Goal: Transaction & Acquisition: Subscribe to service/newsletter

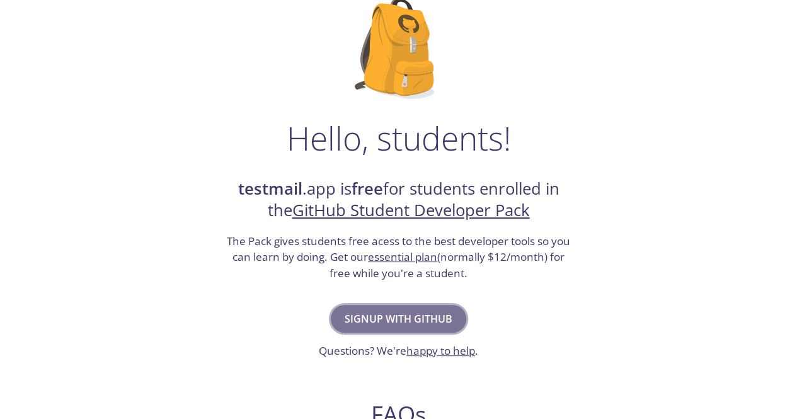
click at [394, 314] on span "Signup with GitHub" at bounding box center [399, 319] width 108 height 18
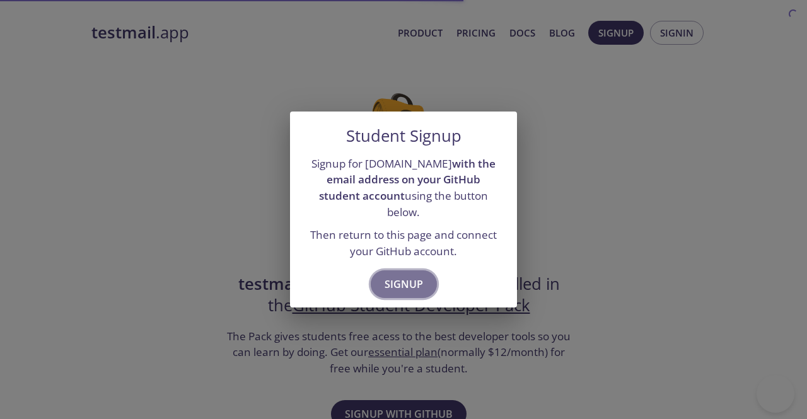
click at [401, 275] on span "Signup" at bounding box center [403, 284] width 38 height 18
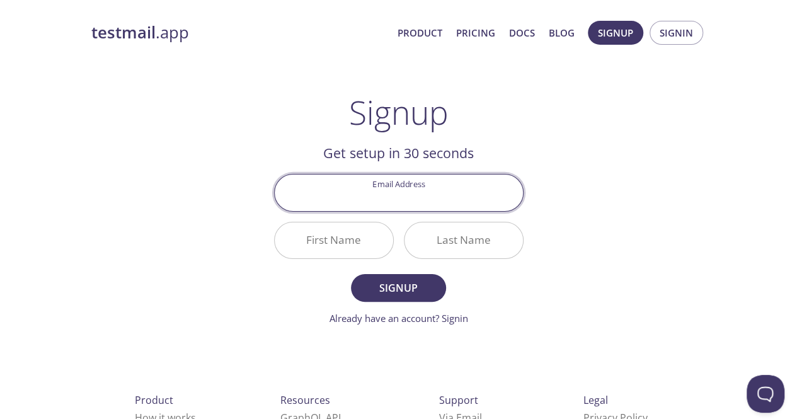
click at [427, 195] on input "Email Address" at bounding box center [399, 193] width 248 height 36
click at [421, 195] on input "Email Address" at bounding box center [399, 193] width 248 height 36
type input "[EMAIL_ADDRESS][DOMAIN_NAME]"
click at [351, 274] on button "Signup" at bounding box center [398, 288] width 95 height 28
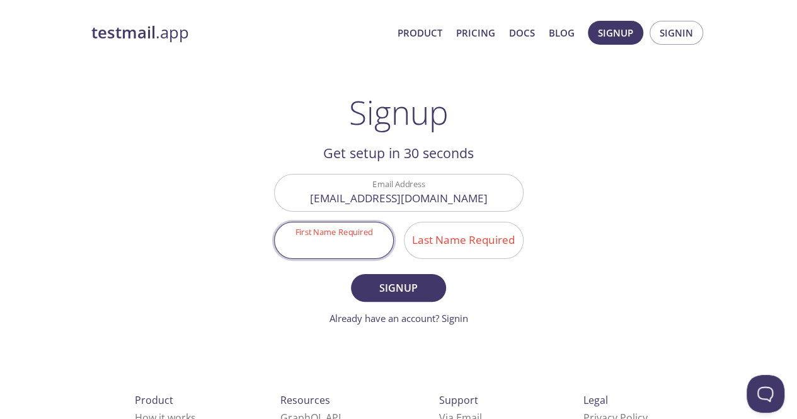
click at [305, 243] on input "First Name Required" at bounding box center [334, 240] width 118 height 36
click at [330, 246] on input "MDALTFA" at bounding box center [334, 240] width 118 height 36
click at [359, 245] on input "ALTFA" at bounding box center [334, 240] width 118 height 36
click at [359, 245] on input "ALT" at bounding box center [334, 240] width 118 height 36
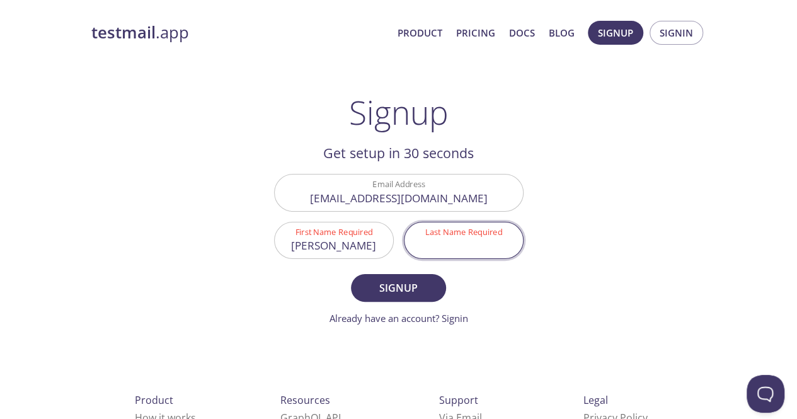
click at [438, 236] on input "Last Name Required" at bounding box center [464, 240] width 118 height 36
click at [342, 246] on input "ALTAF" at bounding box center [334, 240] width 118 height 36
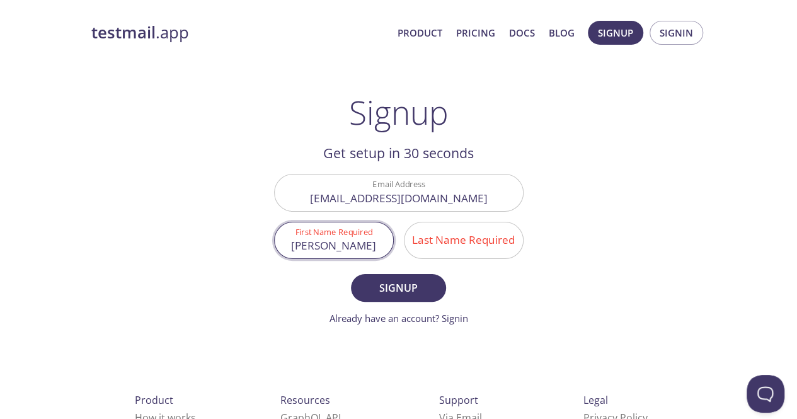
click at [342, 246] on input "ALTAF" at bounding box center [334, 240] width 118 height 36
type input "[PERSON_NAME]"
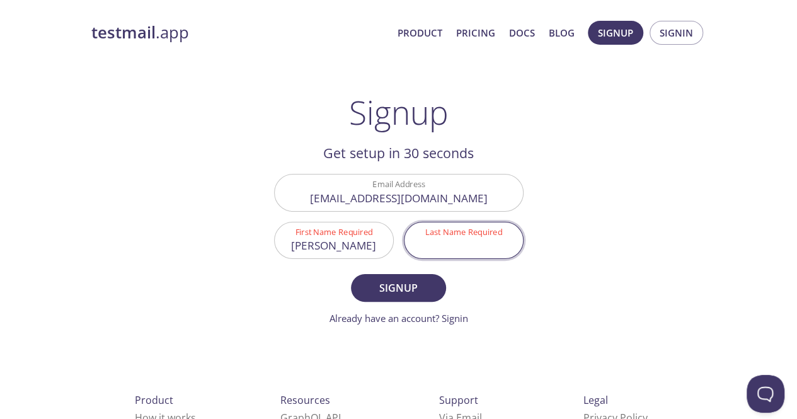
click at [432, 239] on input "Last Name Required" at bounding box center [464, 240] width 118 height 36
type input "[DATE]"
click at [410, 289] on span "Signup" at bounding box center [398, 288] width 67 height 18
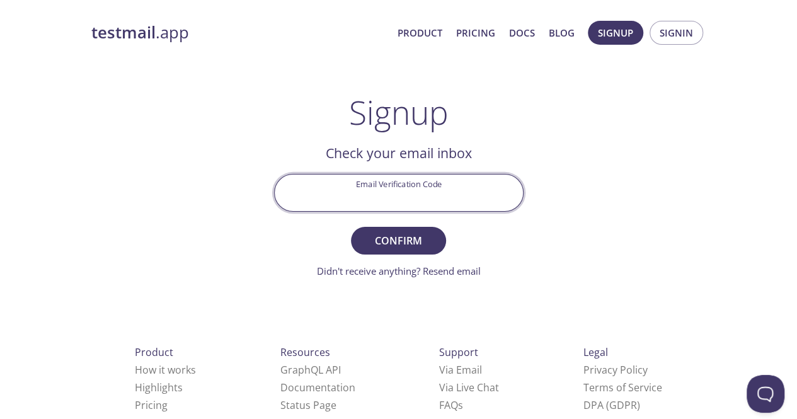
click at [423, 191] on input "Email Verification Code" at bounding box center [399, 193] width 248 height 36
type input "SCF8WJR"
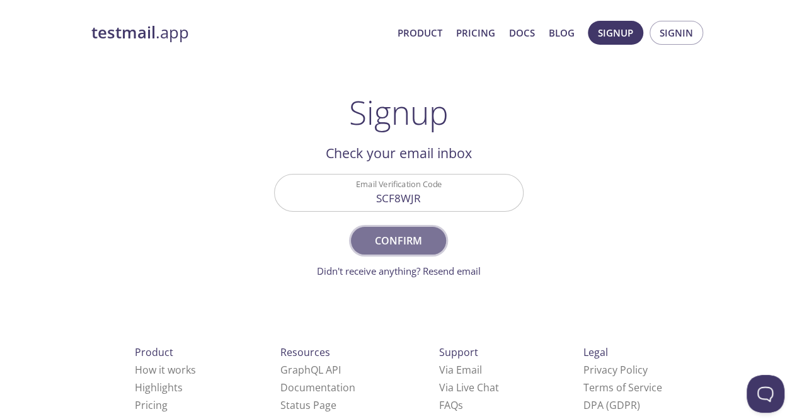
click at [420, 227] on button "Confirm" at bounding box center [398, 241] width 95 height 28
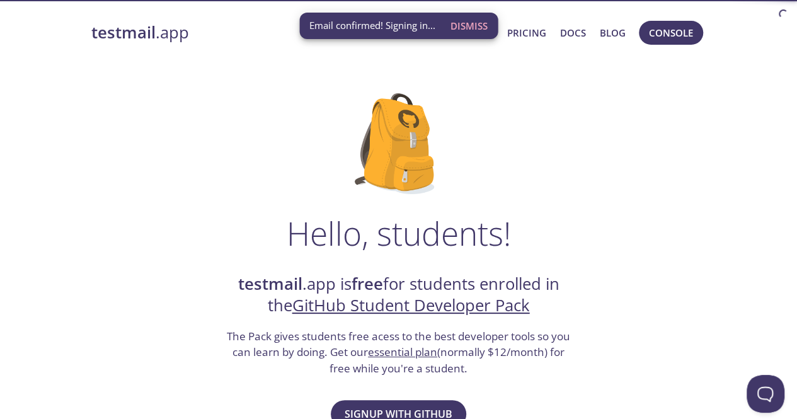
scroll to position [82, 0]
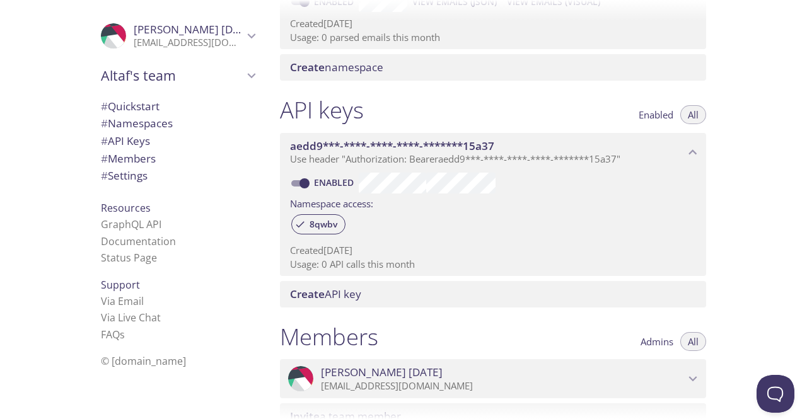
scroll to position [476, 0]
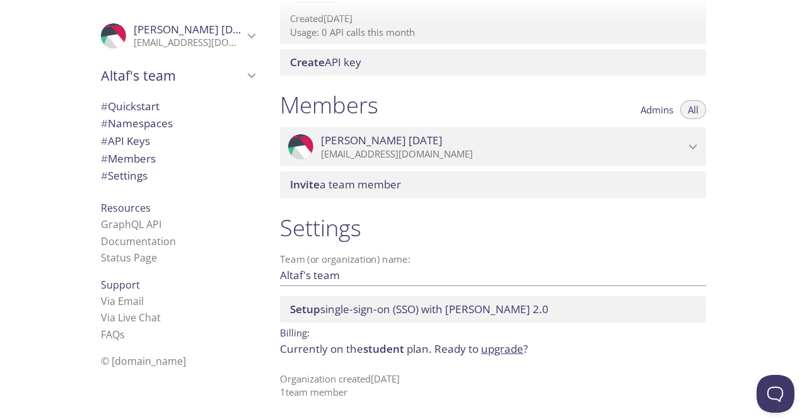
click at [382, 236] on h1 "Settings" at bounding box center [493, 228] width 426 height 28
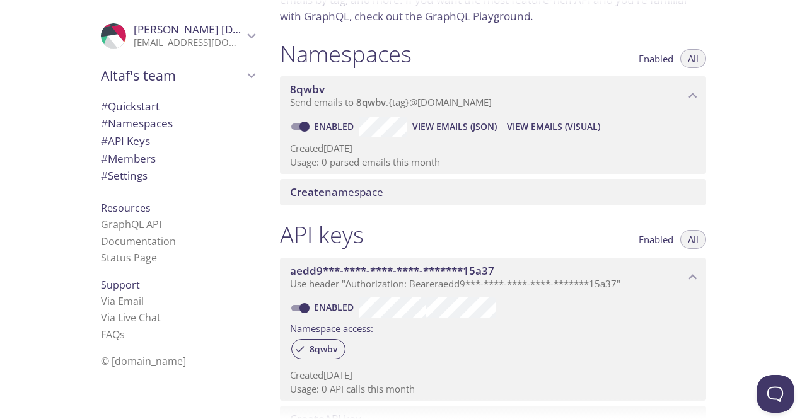
scroll to position [0, 0]
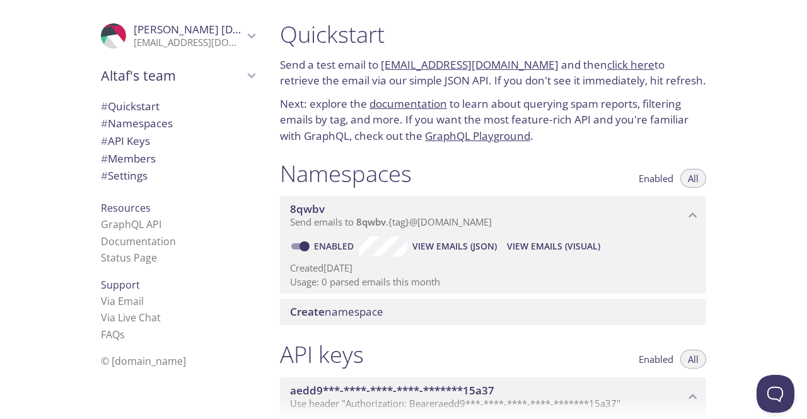
click at [608, 66] on link "click here" at bounding box center [630, 64] width 47 height 14
click at [410, 105] on link "documentation" at bounding box center [408, 103] width 78 height 14
